Goal: Check status

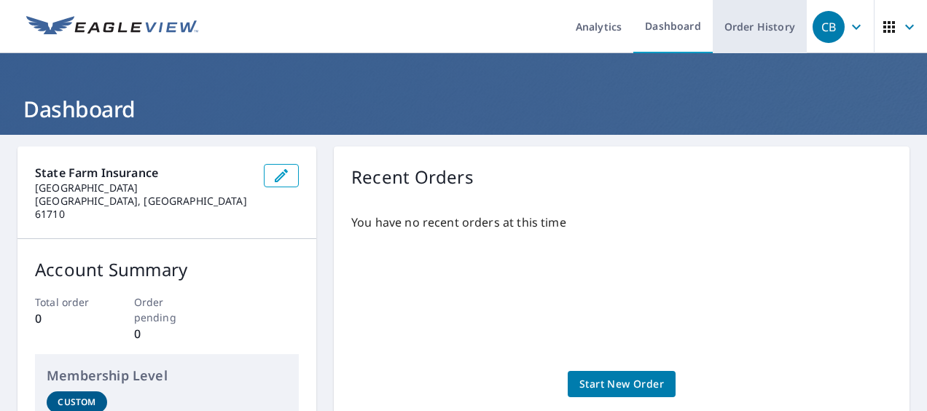
click at [762, 28] on link "Order History" at bounding box center [760, 26] width 94 height 53
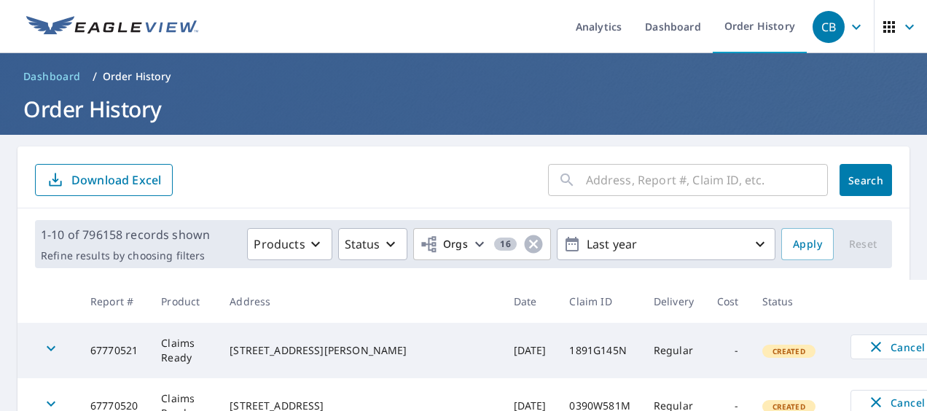
click at [684, 179] on input "text" at bounding box center [707, 180] width 242 height 41
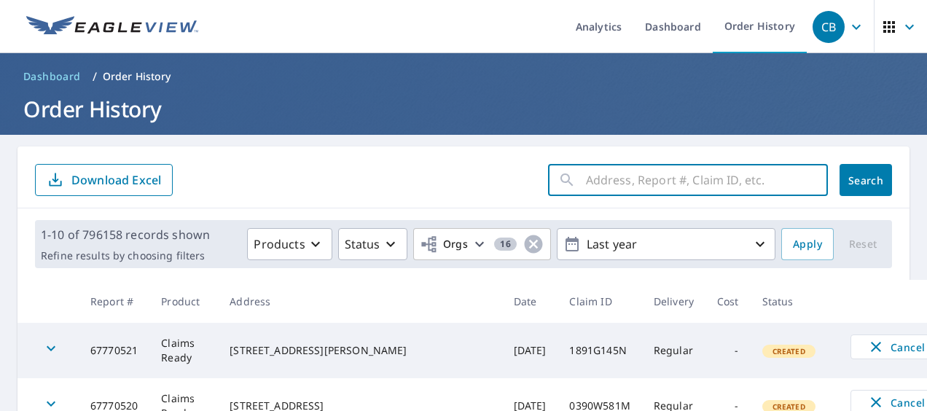
paste input "0490V798H"
type input "0490V798H"
click button "Search" at bounding box center [865, 180] width 52 height 32
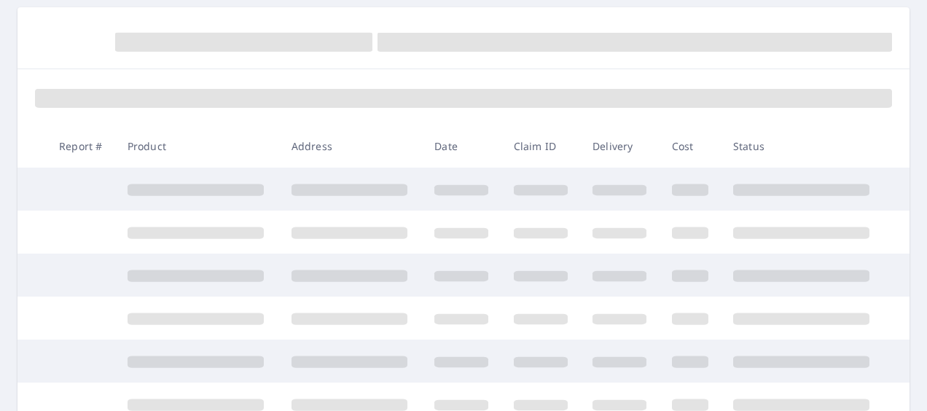
scroll to position [146, 0]
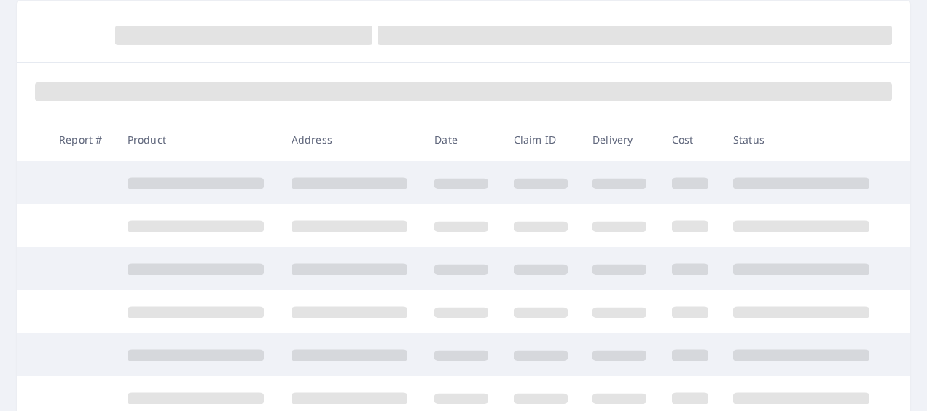
scroll to position [109, 0]
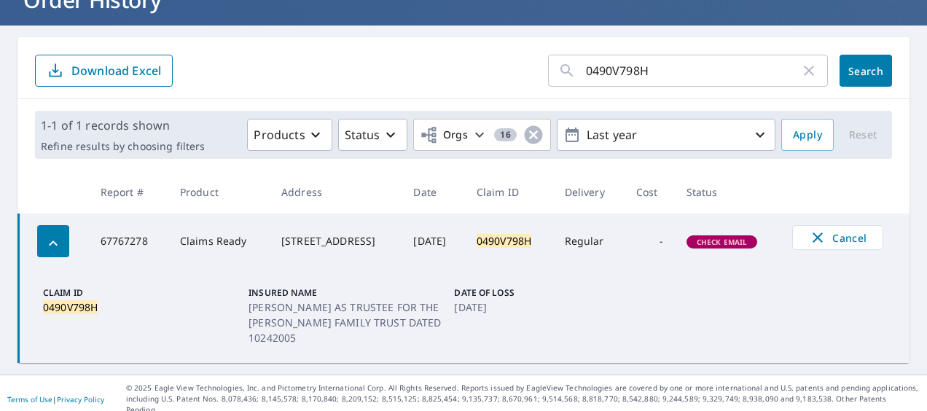
click at [576, 283] on td "Claim ID 0490V798H Insured Name [PERSON_NAME] AS TRUSTEE FOR THE [PERSON_NAME] …" at bounding box center [464, 316] width 891 height 94
click at [528, 243] on mark "0490V798H" at bounding box center [504, 241] width 55 height 14
copy mark "0490V798H"
